Goal: Task Accomplishment & Management: Complete application form

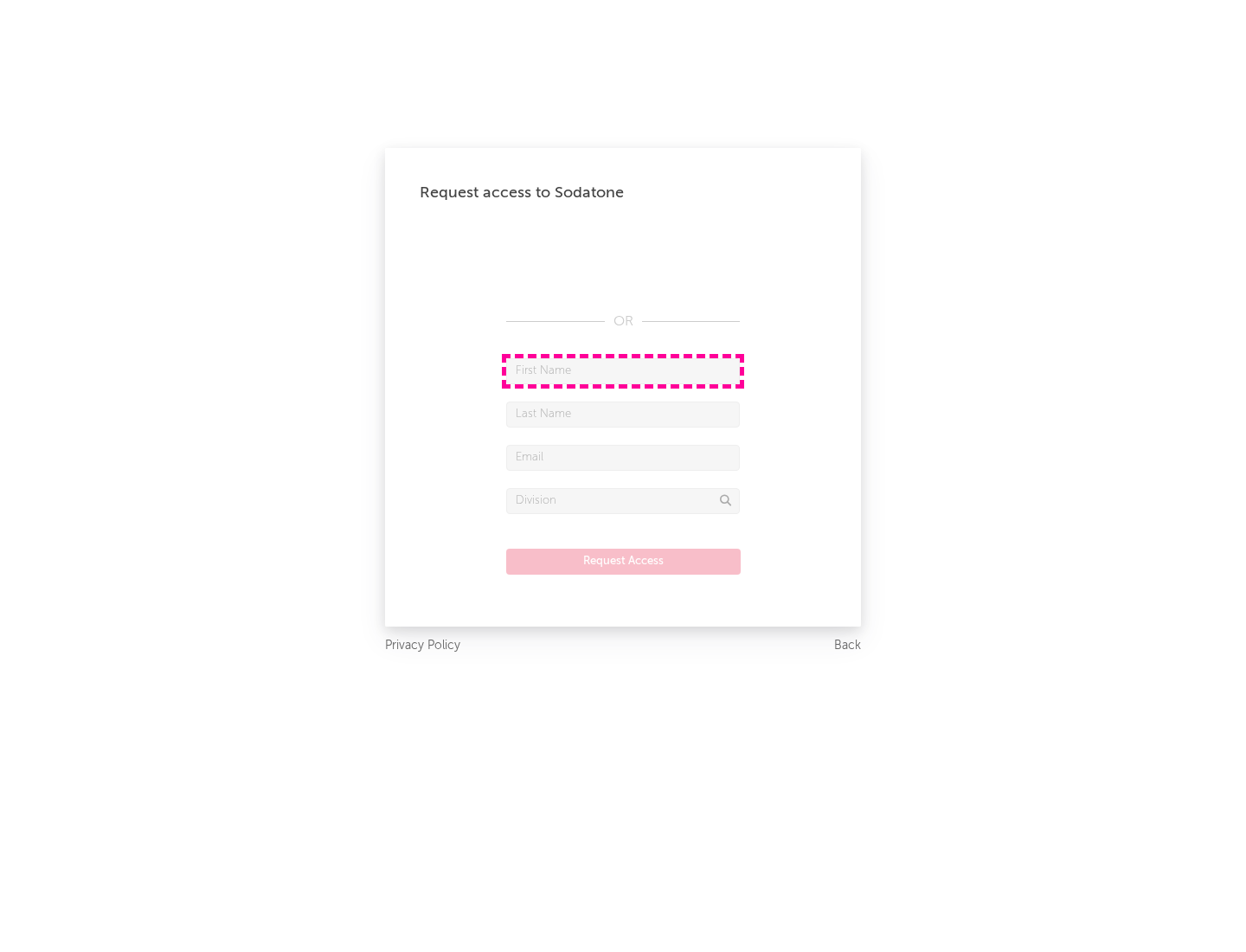
click at [623, 370] on input "text" at bounding box center [623, 371] width 234 height 26
type input "[PERSON_NAME]"
click at [623, 414] on input "text" at bounding box center [623, 415] width 234 height 26
type input "[PERSON_NAME]"
click at [623, 457] on input "text" at bounding box center [623, 458] width 234 height 26
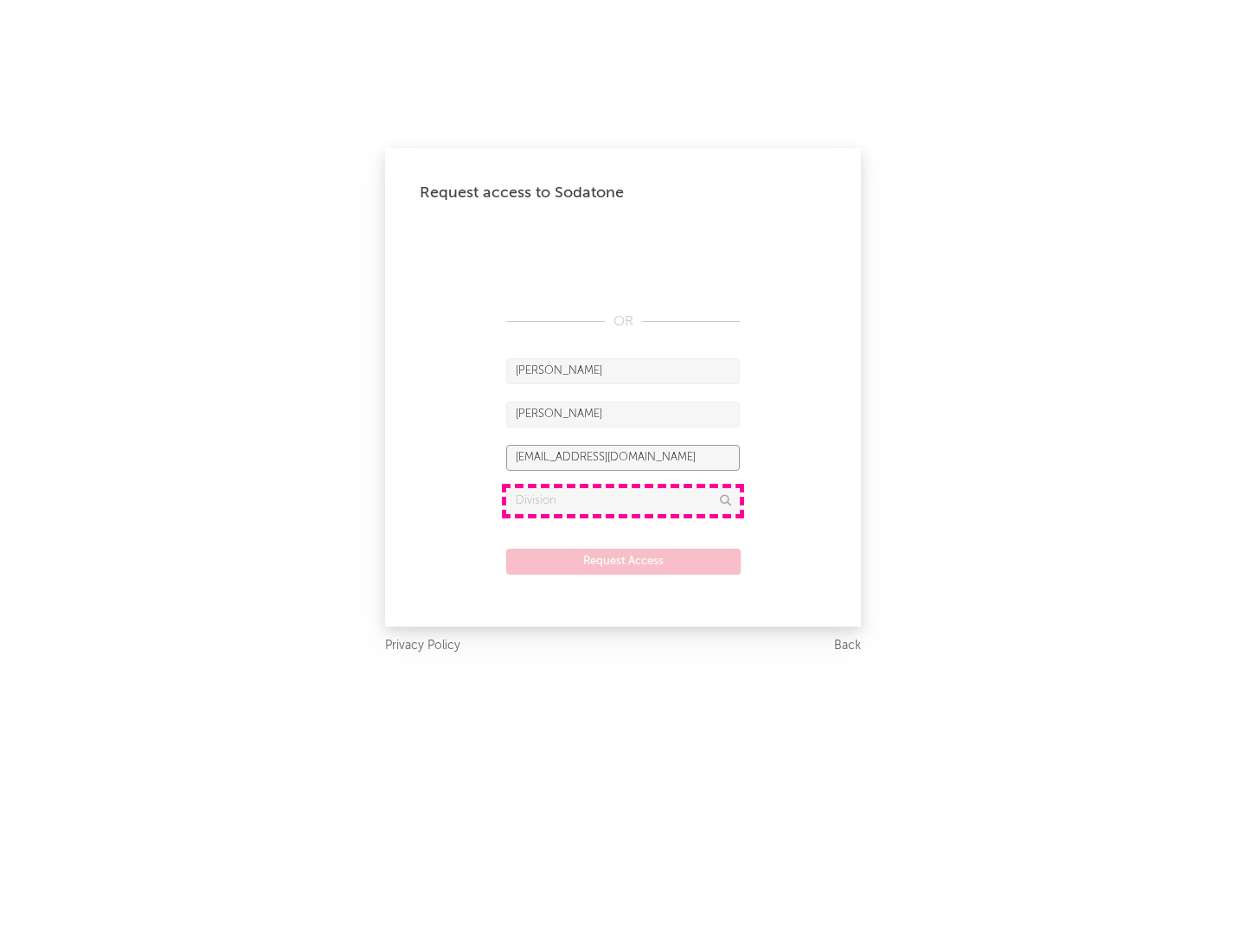
type input "[EMAIL_ADDRESS][DOMAIN_NAME]"
click at [623, 500] on input "text" at bounding box center [623, 501] width 234 height 26
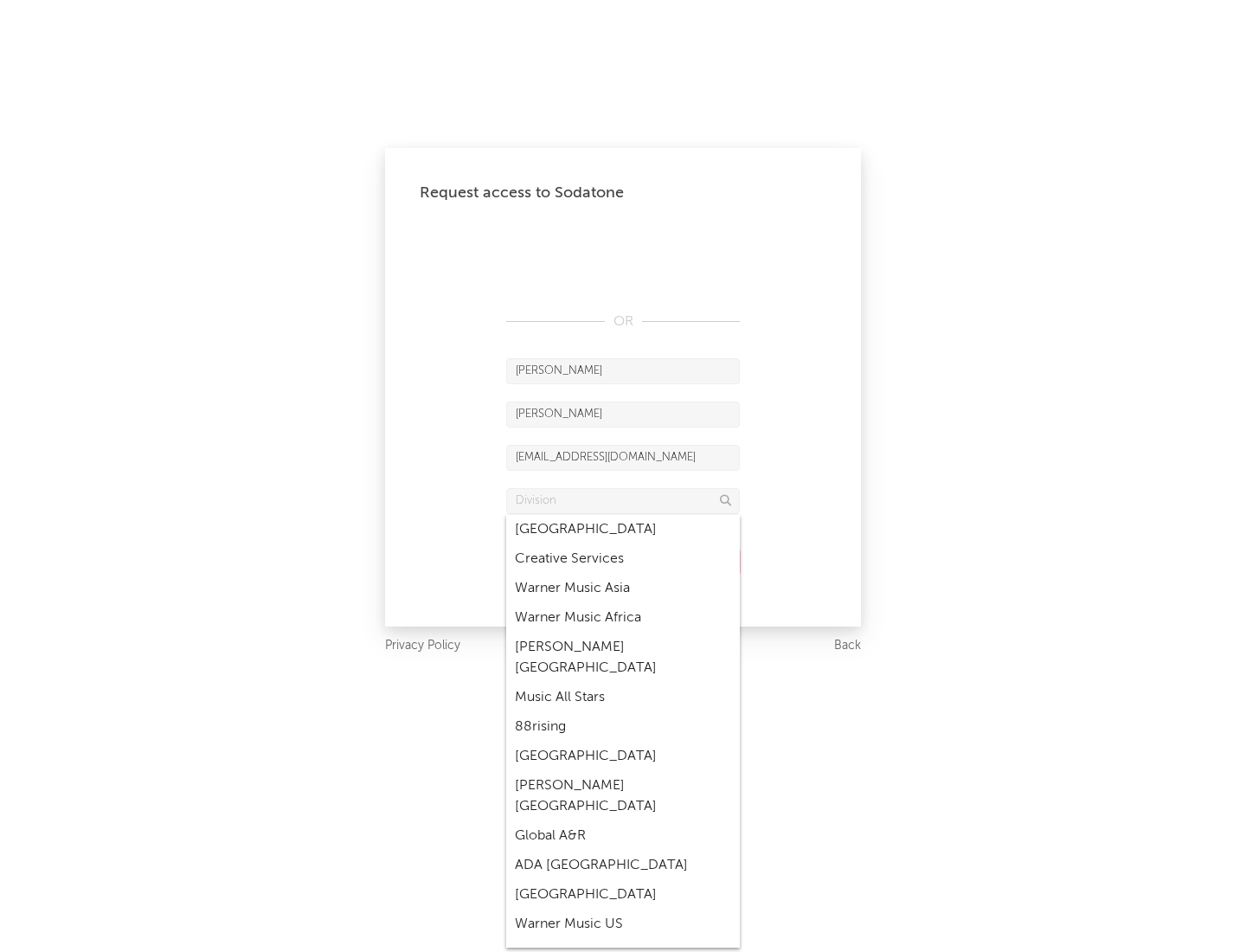
click at [623, 682] on div "Music All Stars" at bounding box center [623, 697] width 234 height 30
type input "Music All Stars"
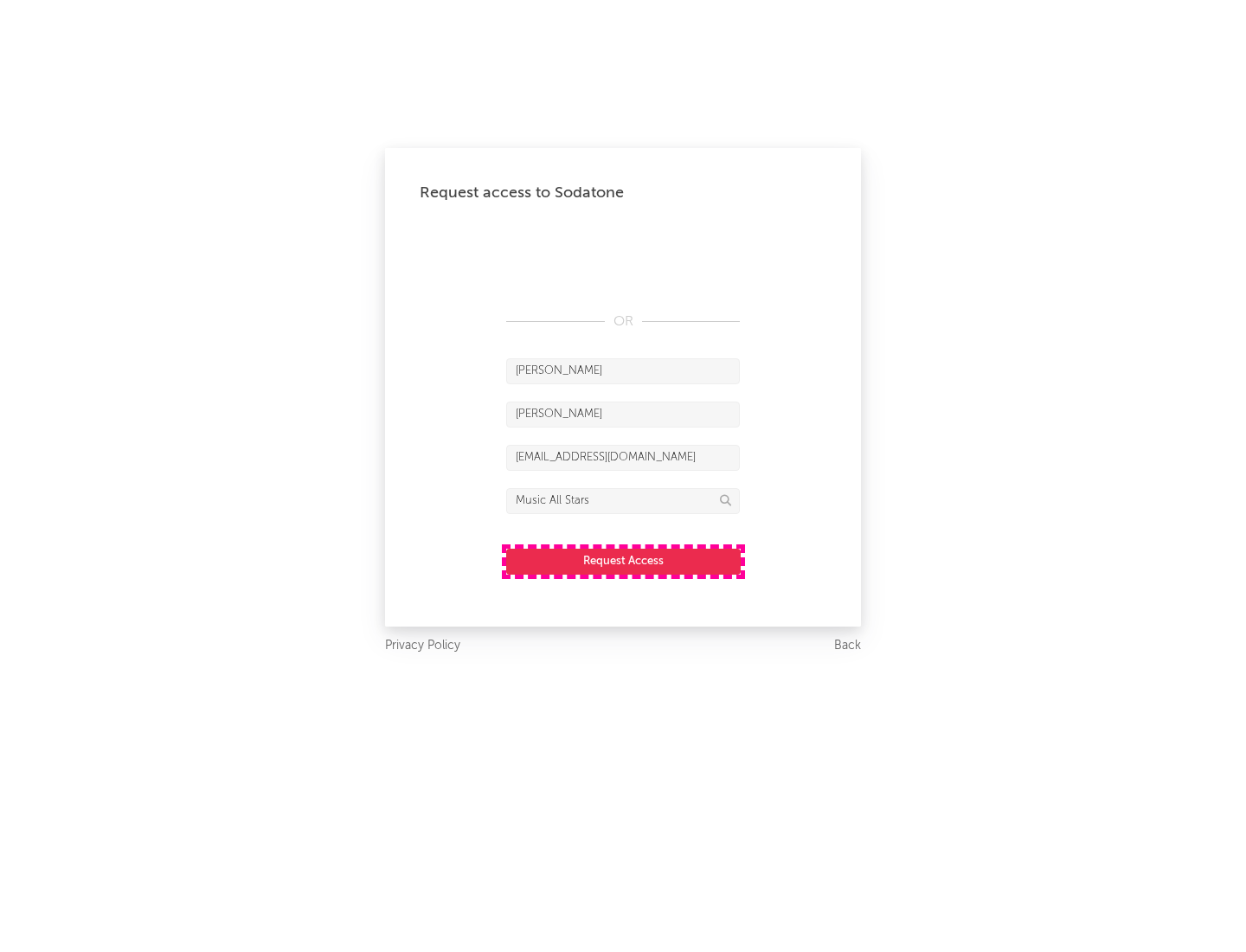
click at [623, 561] on button "Request Access" at bounding box center [624, 562] width 234 height 26
